Goal: Information Seeking & Learning: Learn about a topic

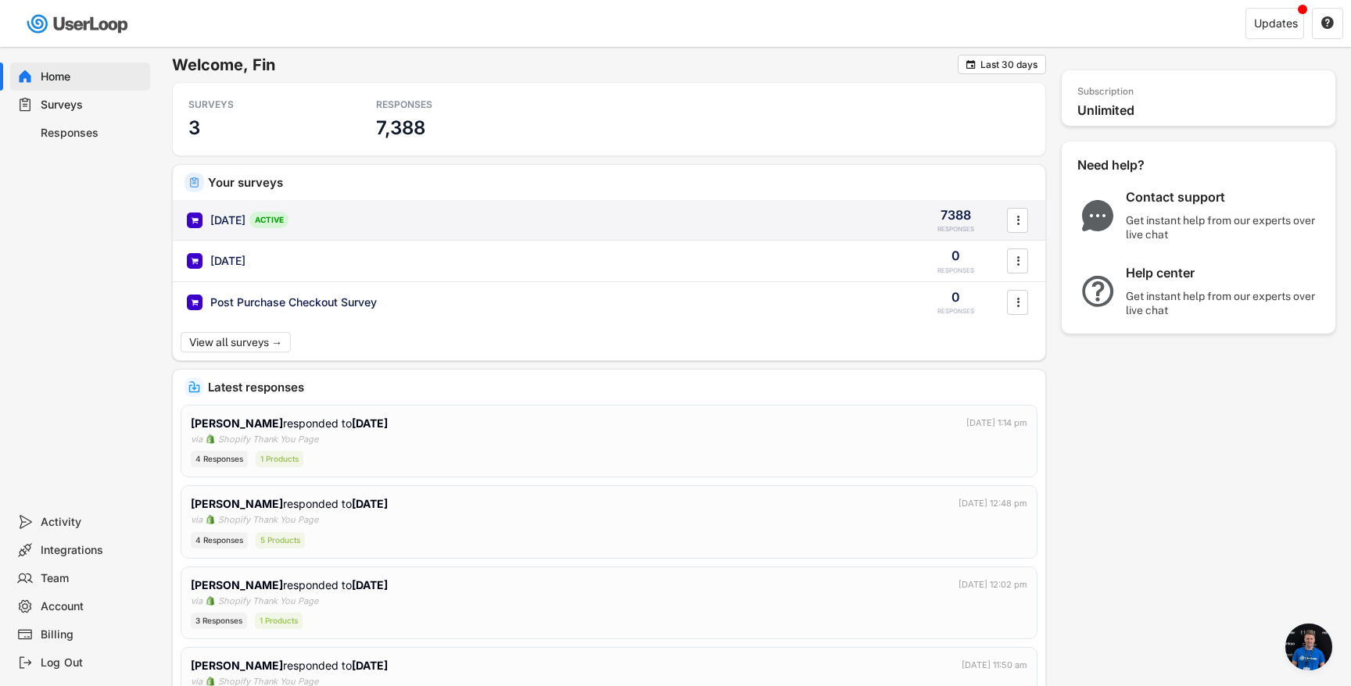
click at [329, 224] on div "[DATE] ACTIVE" at bounding box center [543, 220] width 712 height 16
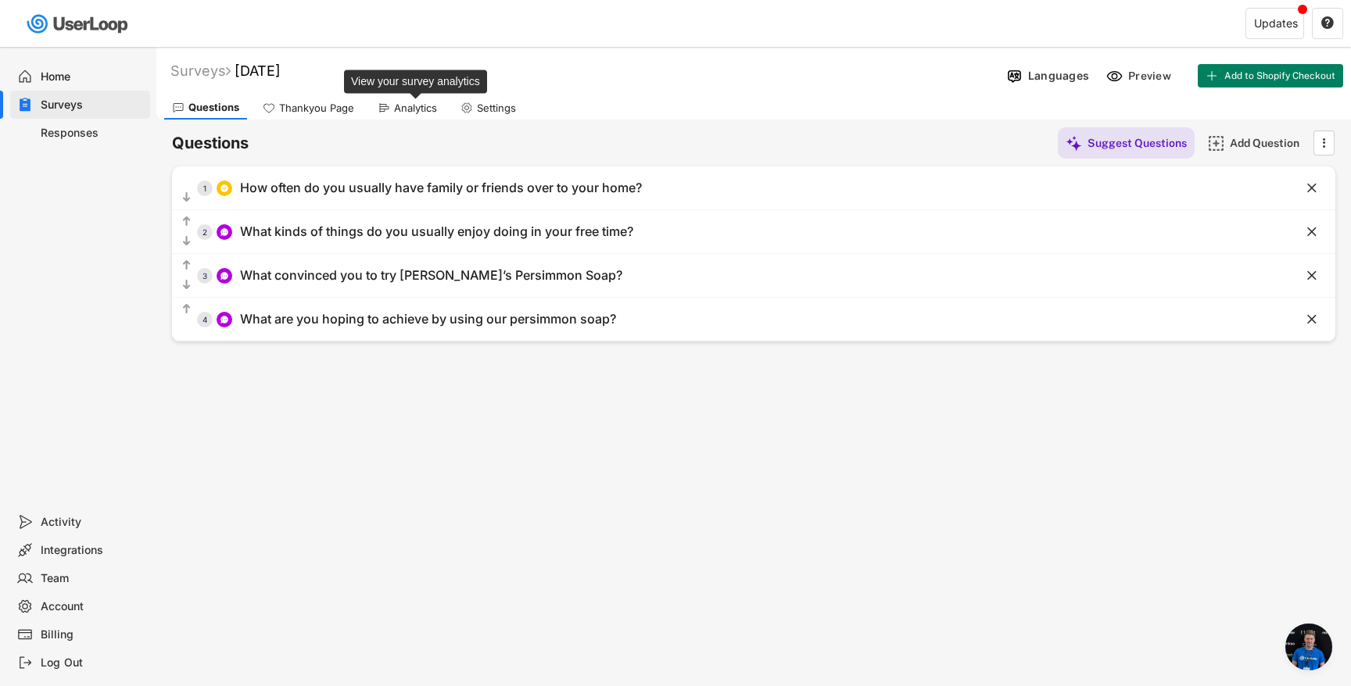
click at [426, 105] on div "Analytics" at bounding box center [415, 108] width 43 height 13
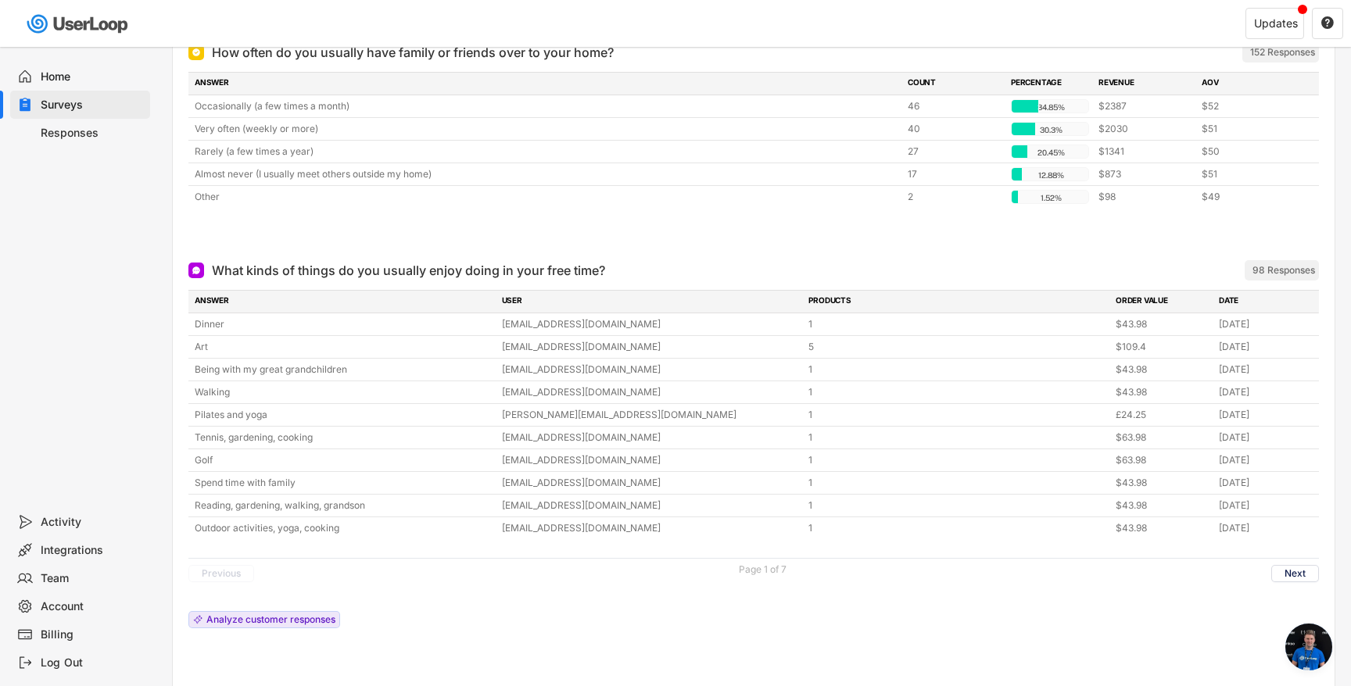
scroll to position [239, 0]
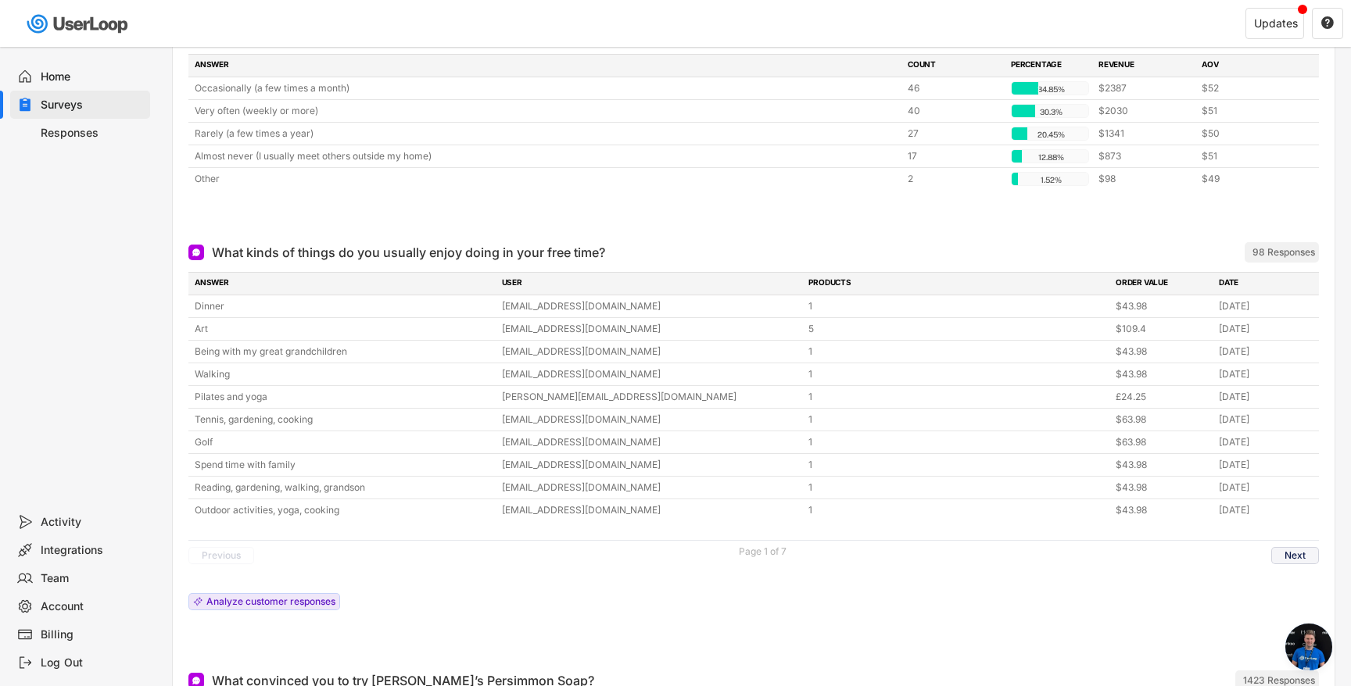
click at [1284, 554] on button "Next" at bounding box center [1295, 555] width 48 height 17
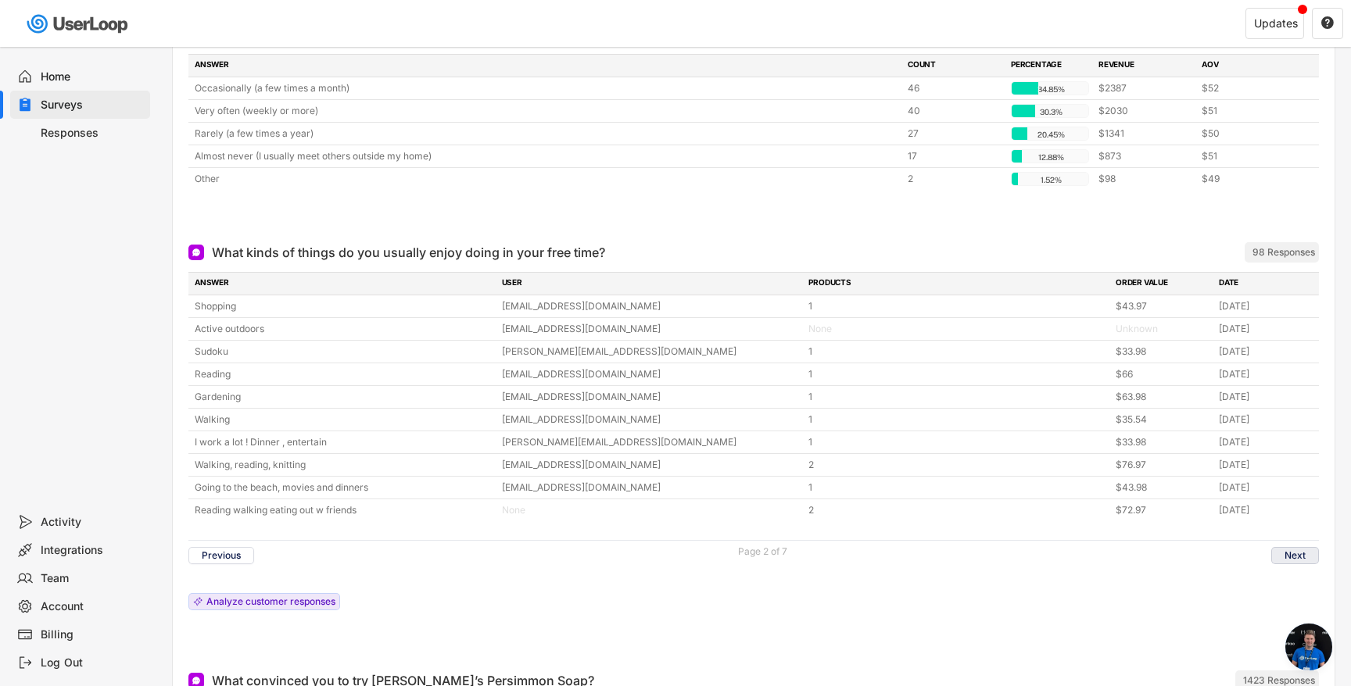
click at [1283, 553] on button "Next" at bounding box center [1295, 555] width 48 height 17
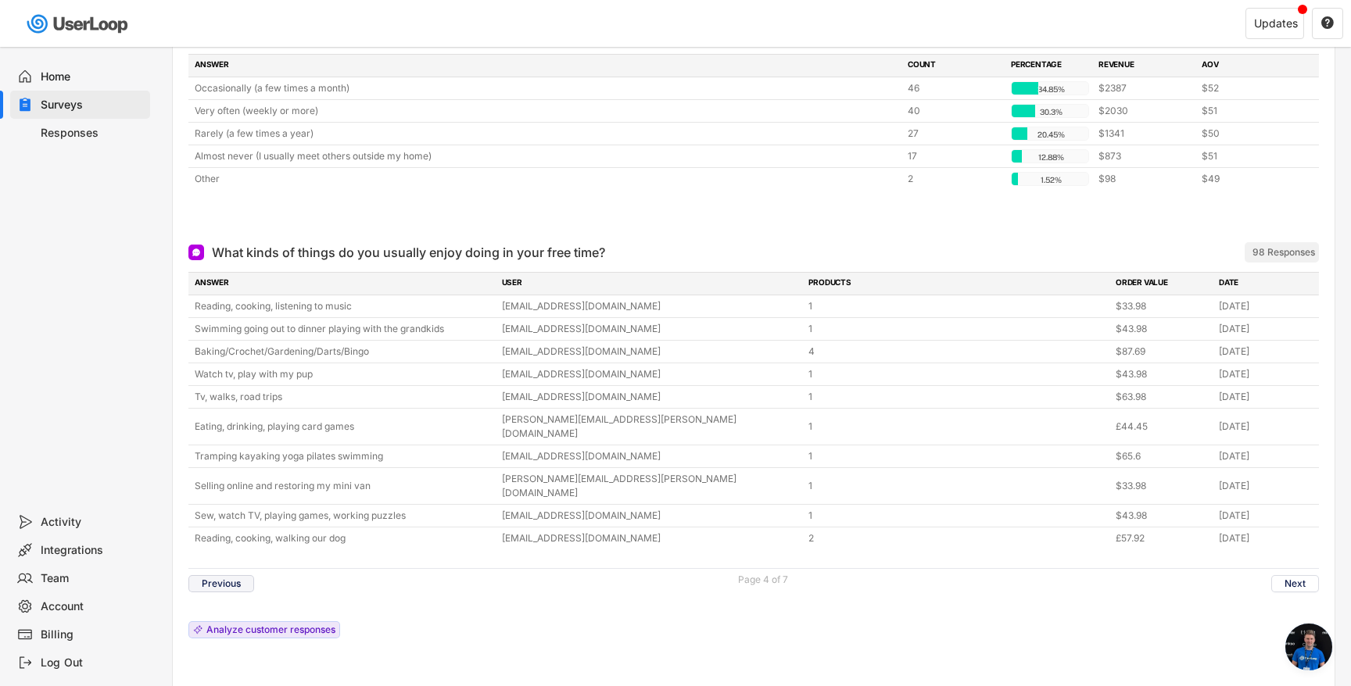
click at [239, 575] on button "Previous" at bounding box center [221, 583] width 66 height 17
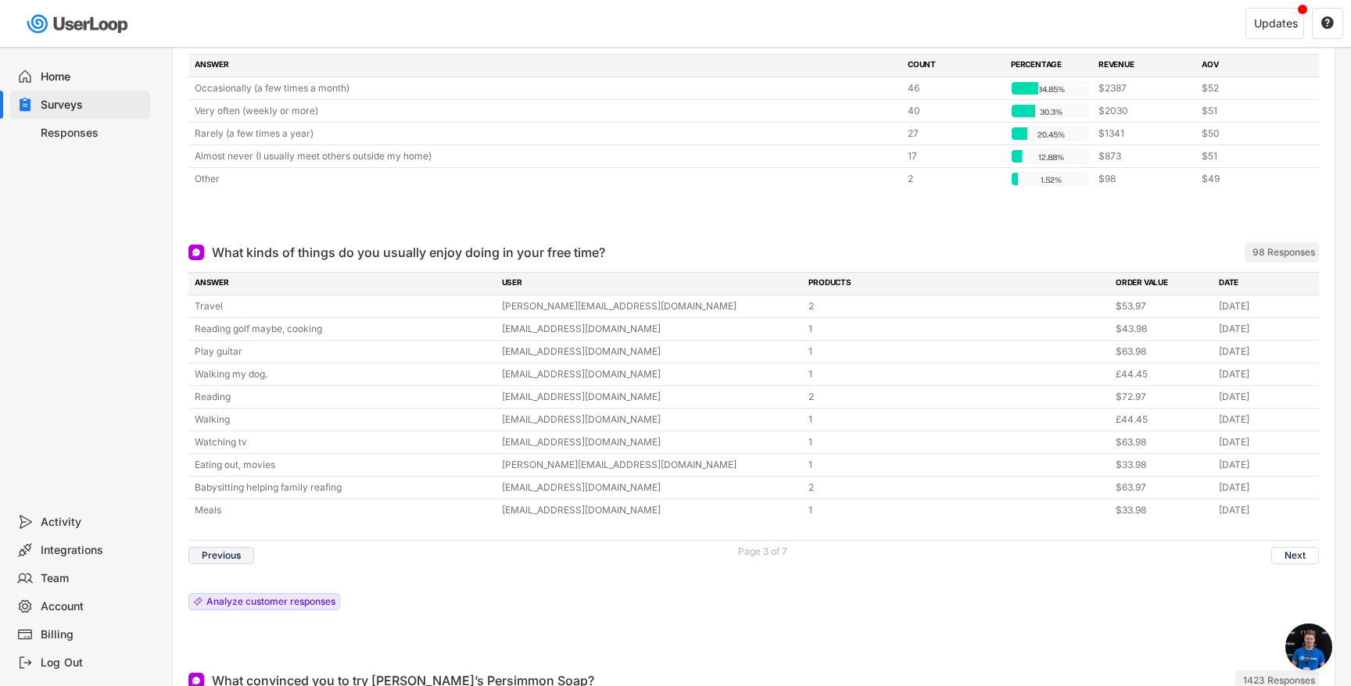
click at [239, 552] on button "Previous" at bounding box center [221, 555] width 66 height 17
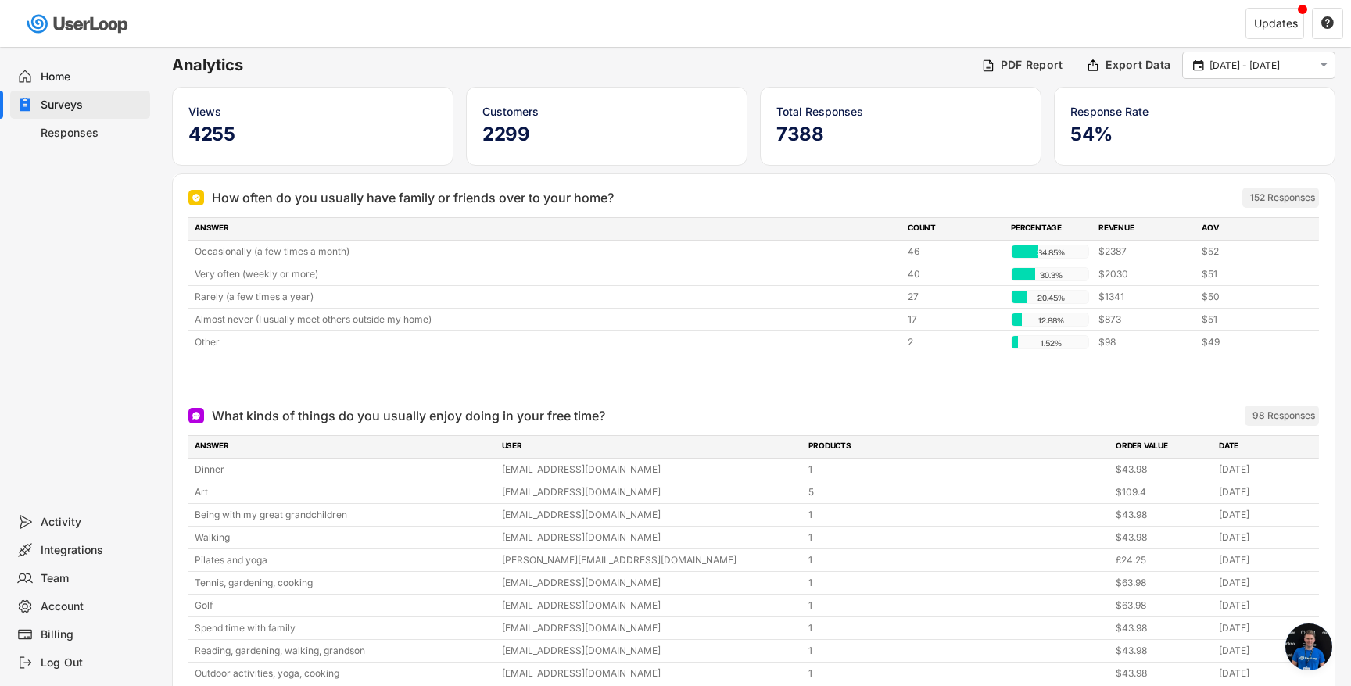
scroll to position [73, 0]
